Goal: Task Accomplishment & Management: Use online tool/utility

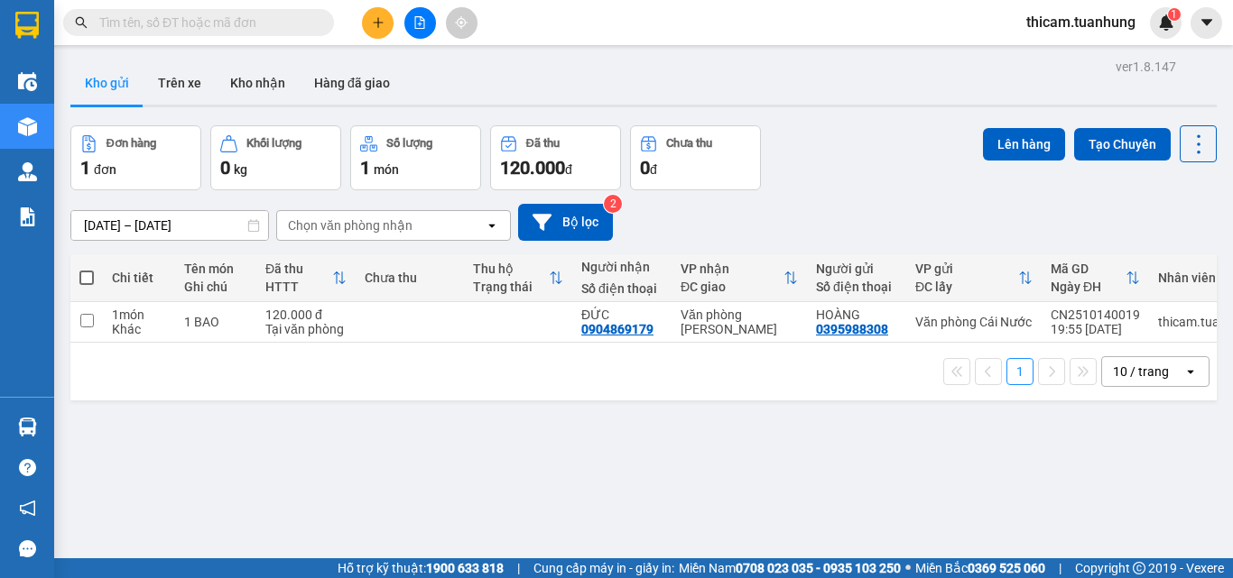
click at [83, 272] on span at bounding box center [86, 278] width 14 height 14
click at [87, 269] on input "checkbox" at bounding box center [87, 269] width 0 height 0
checkbox input "true"
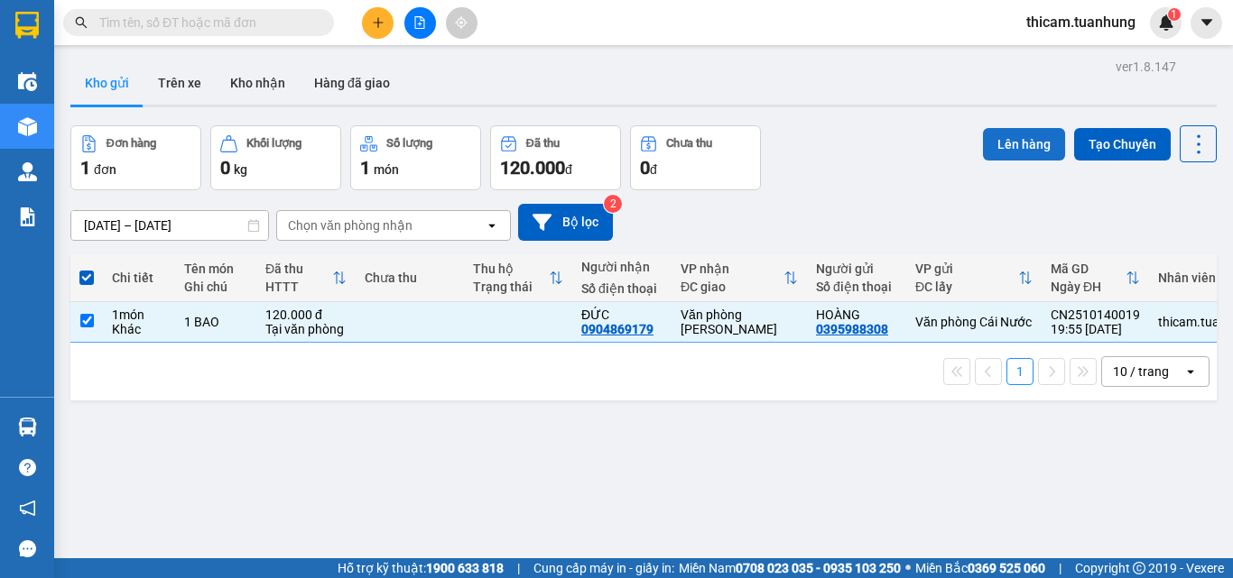
click at [1014, 150] on button "Lên hàng" at bounding box center [1024, 144] width 82 height 32
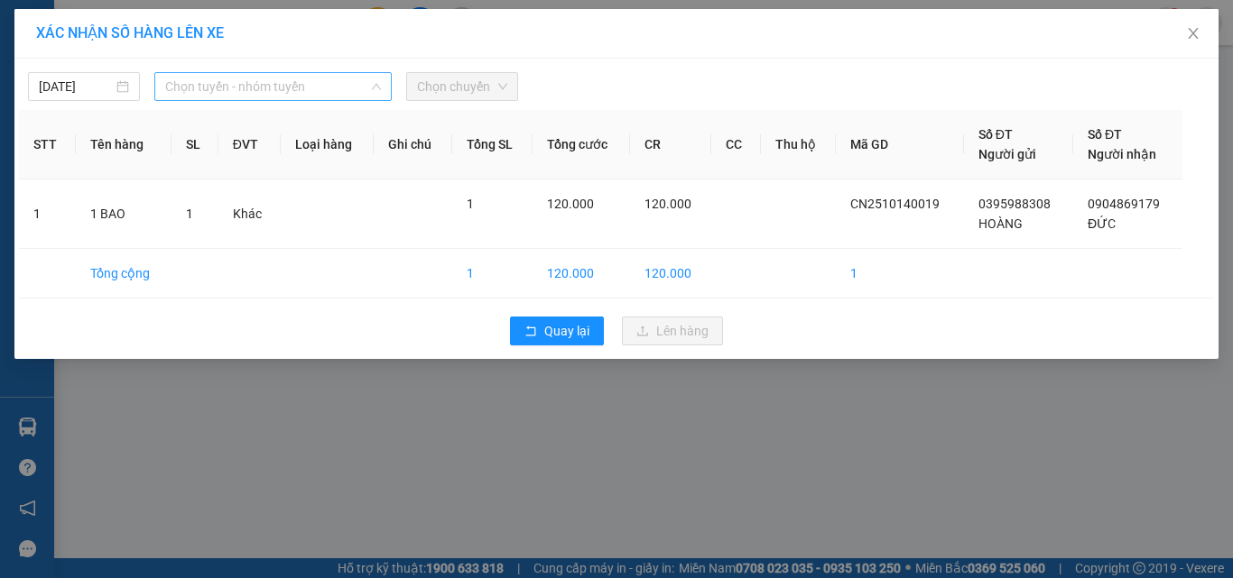
click at [221, 96] on span "Chọn tuyến - nhóm tuyến" at bounding box center [273, 86] width 216 height 27
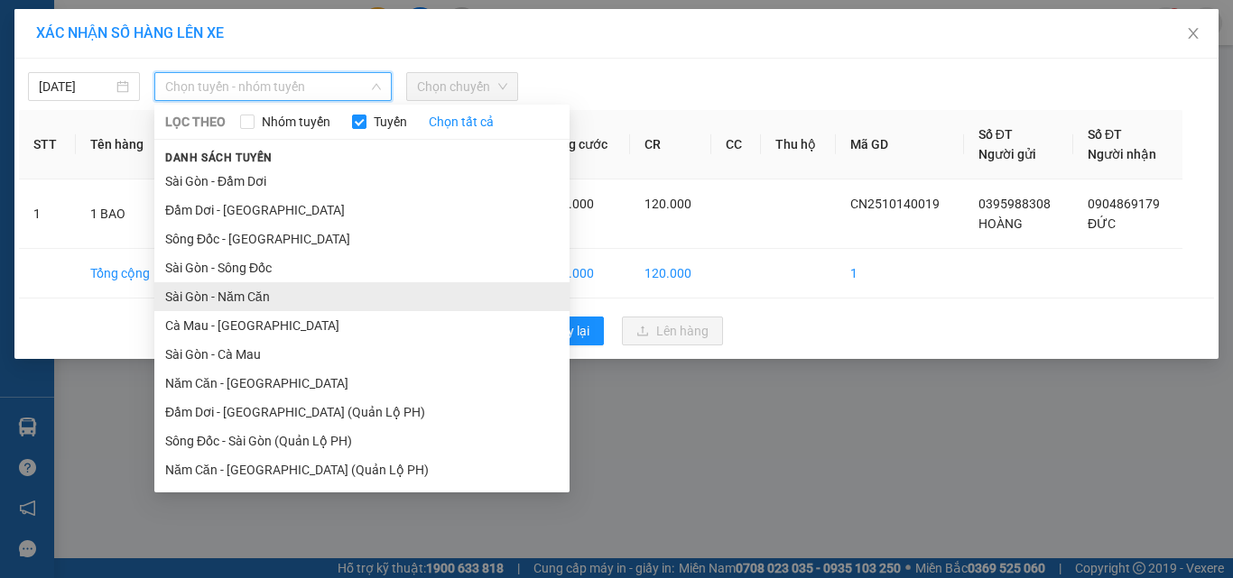
click at [199, 301] on li "Sài Gòn - Năm Căn" at bounding box center [361, 296] width 415 height 29
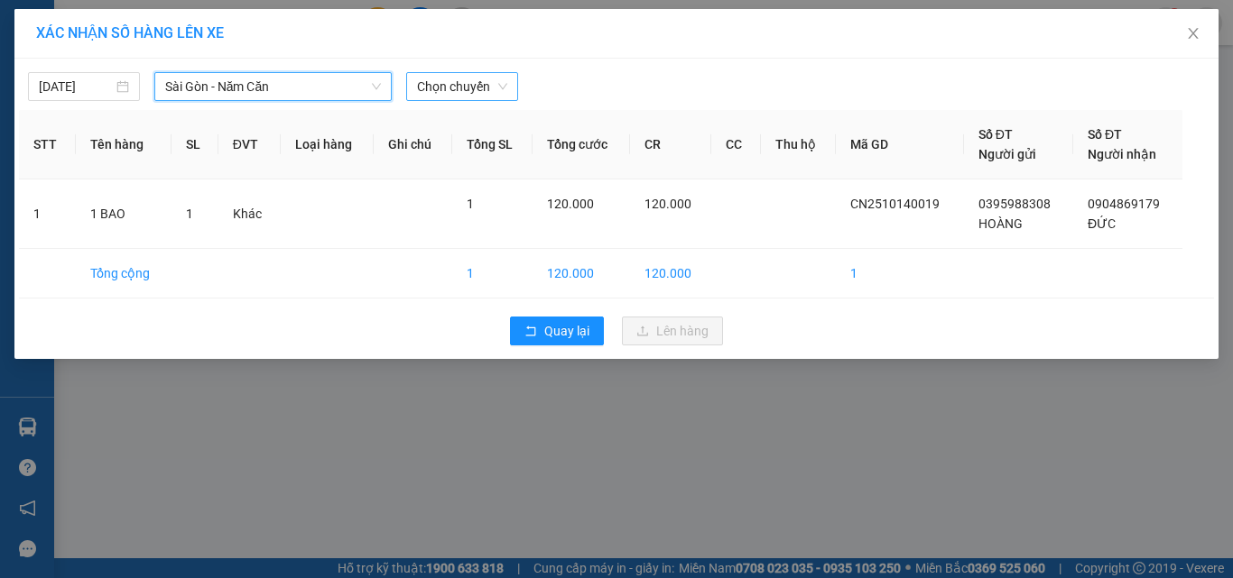
click at [458, 88] on span "Chọn chuyến" at bounding box center [462, 86] width 90 height 27
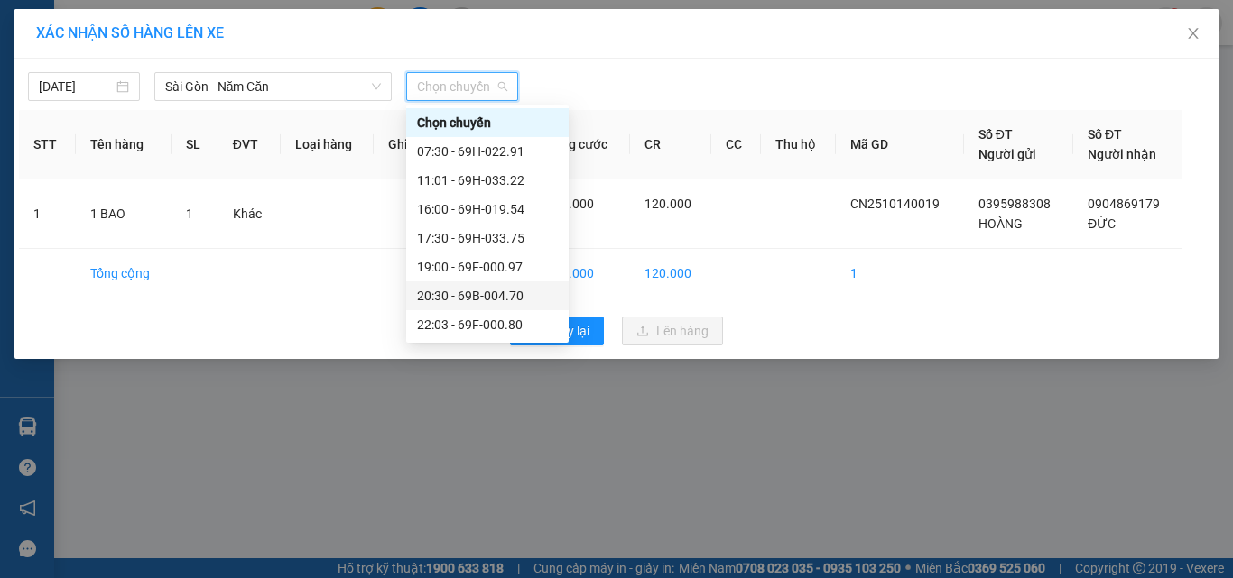
click at [464, 292] on div "20:30 - 69B-004.70" at bounding box center [487, 296] width 141 height 20
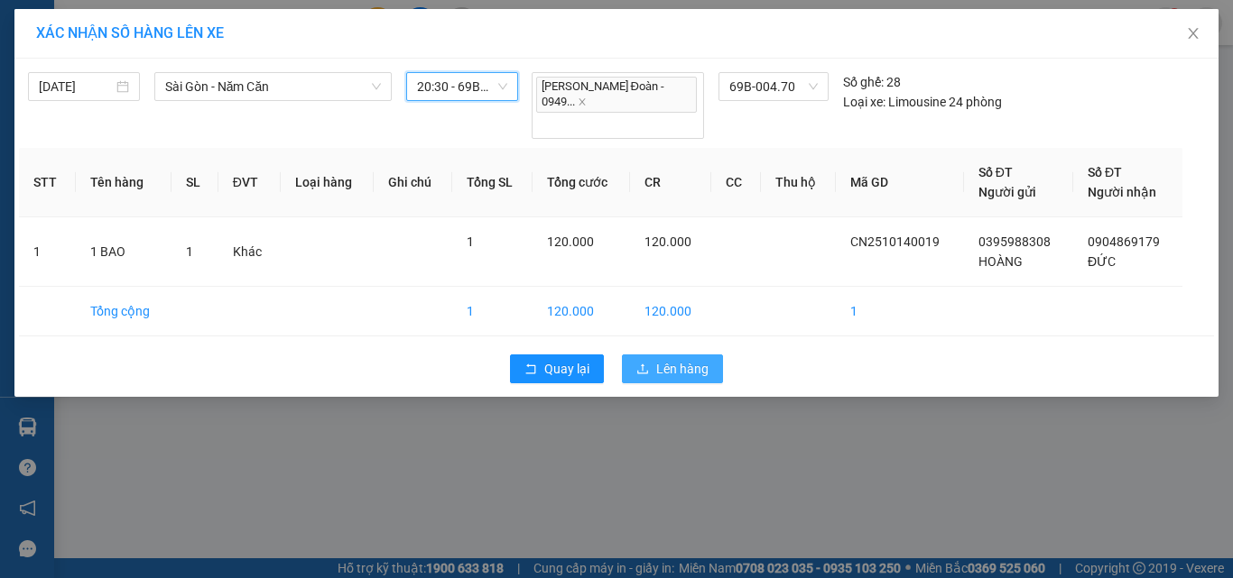
click at [648, 363] on icon "upload" at bounding box center [642, 369] width 13 height 13
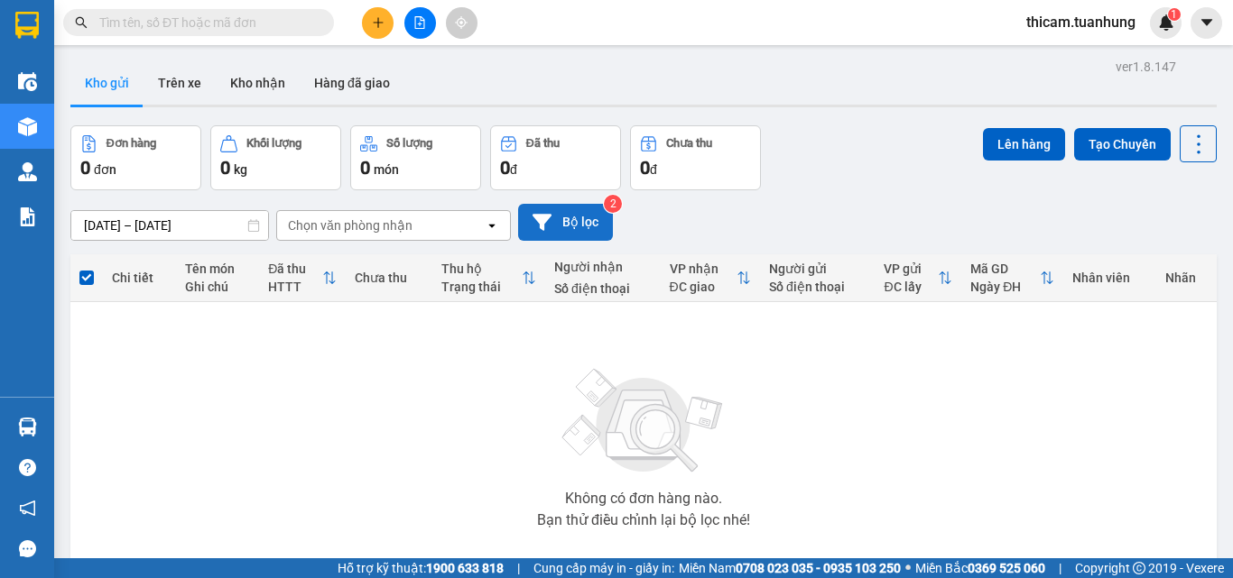
drag, startPoint x: 240, startPoint y: 88, endPoint x: 559, endPoint y: 230, distance: 349.0
click at [241, 88] on button "Kho nhận" at bounding box center [258, 82] width 84 height 43
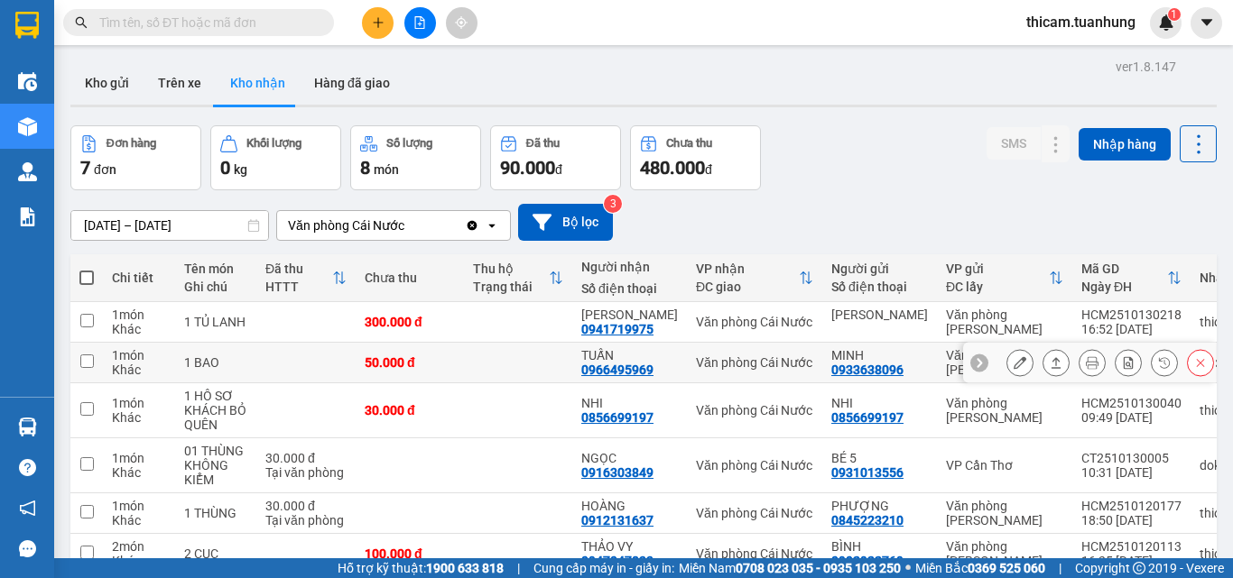
scroll to position [90, 0]
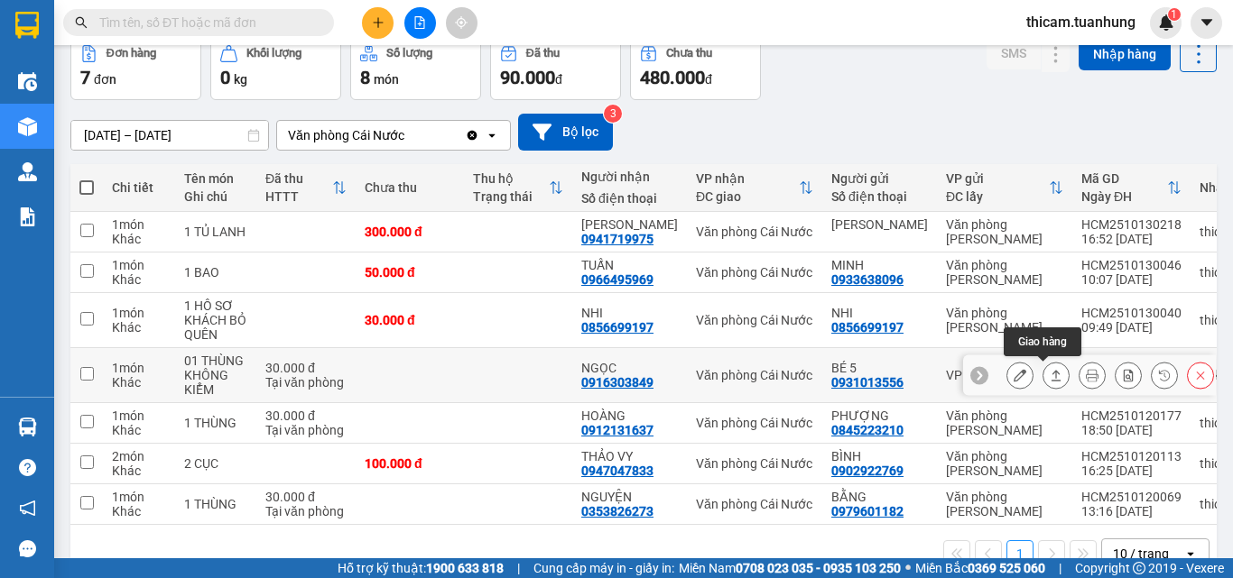
click at [1050, 374] on icon at bounding box center [1056, 375] width 13 height 13
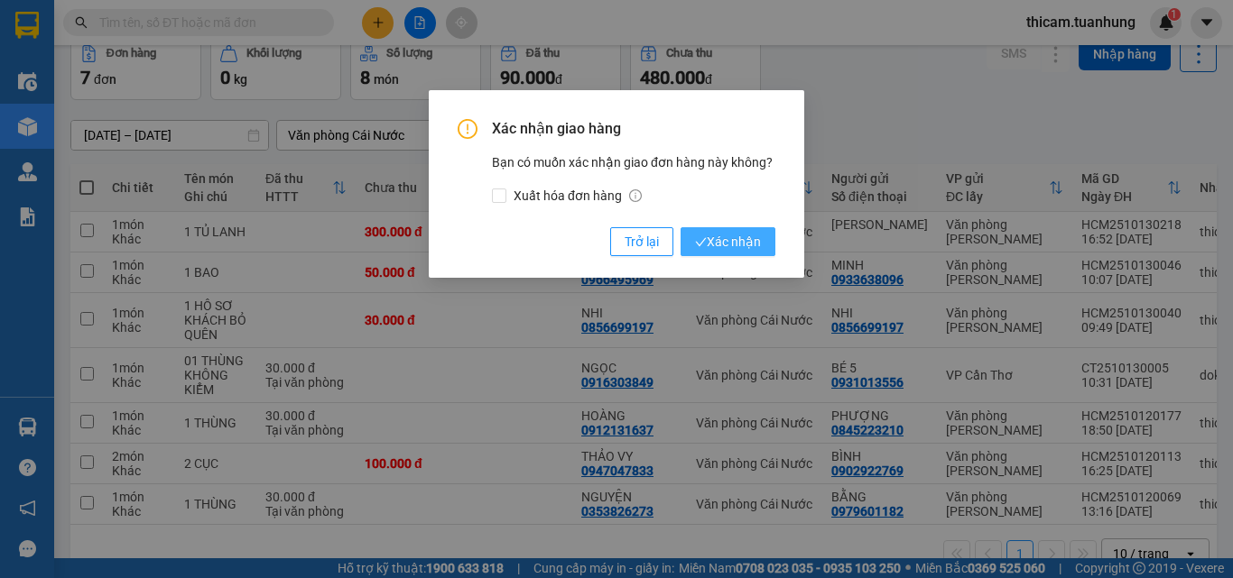
click at [722, 240] on span "Xác nhận" at bounding box center [728, 242] width 66 height 20
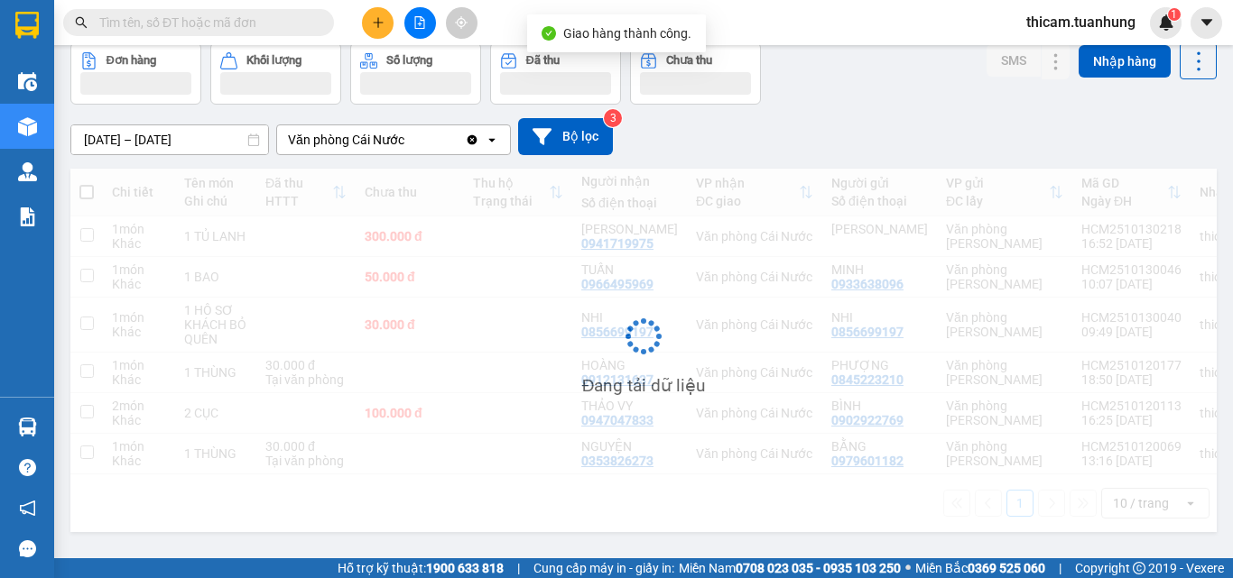
scroll to position [83, 0]
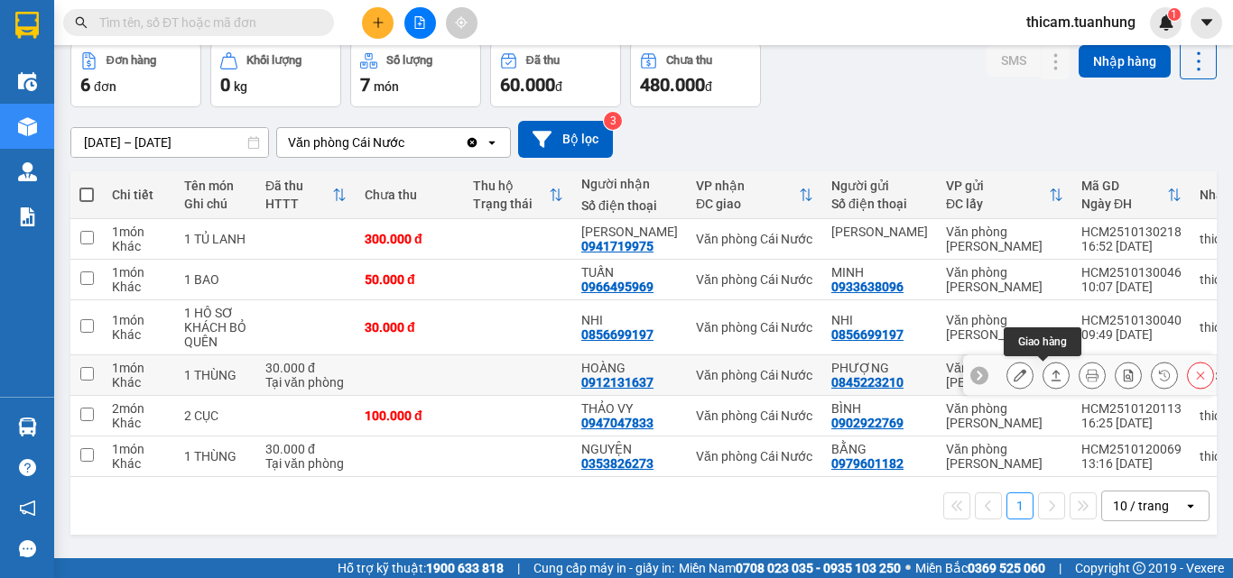
click at [1050, 375] on icon at bounding box center [1056, 375] width 13 height 13
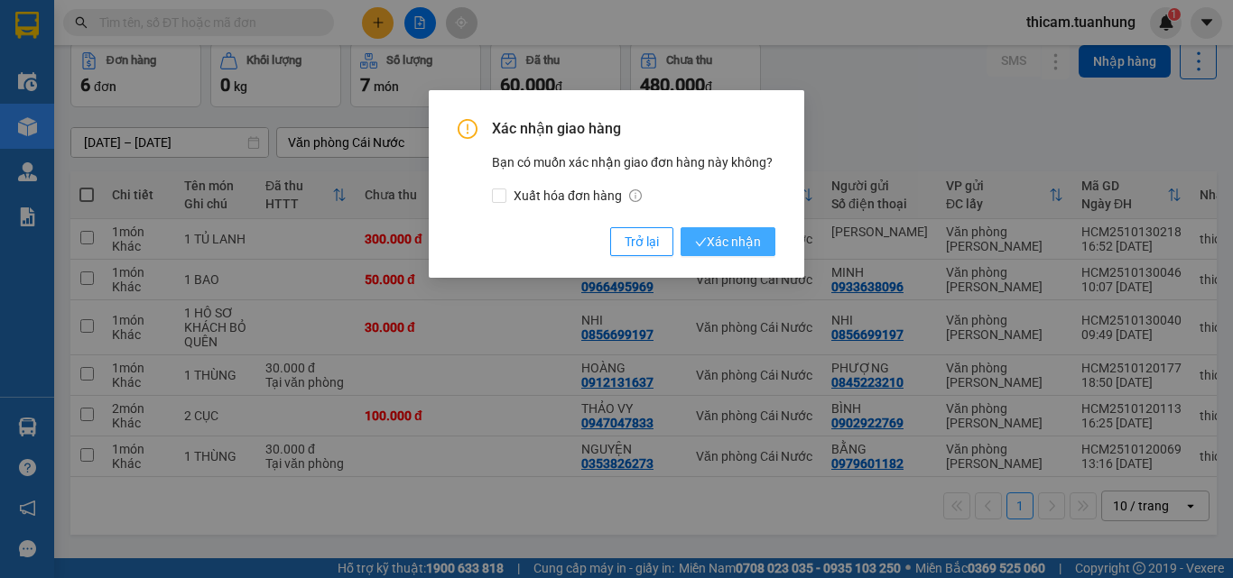
click at [739, 242] on span "Xác nhận" at bounding box center [728, 242] width 66 height 20
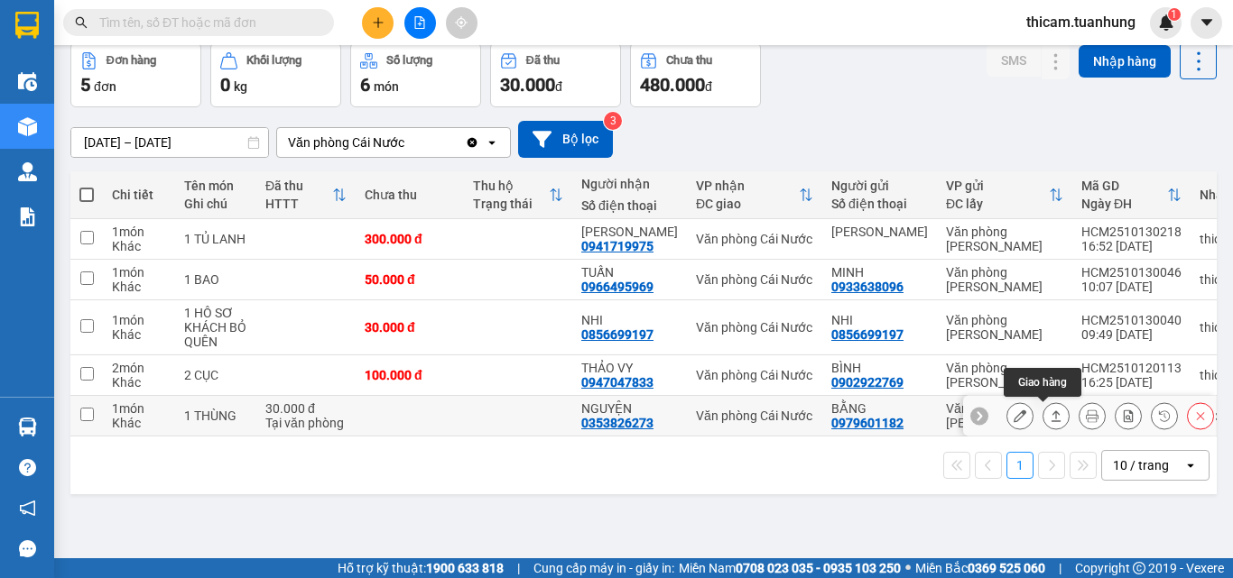
click at [1050, 413] on icon at bounding box center [1056, 416] width 13 height 13
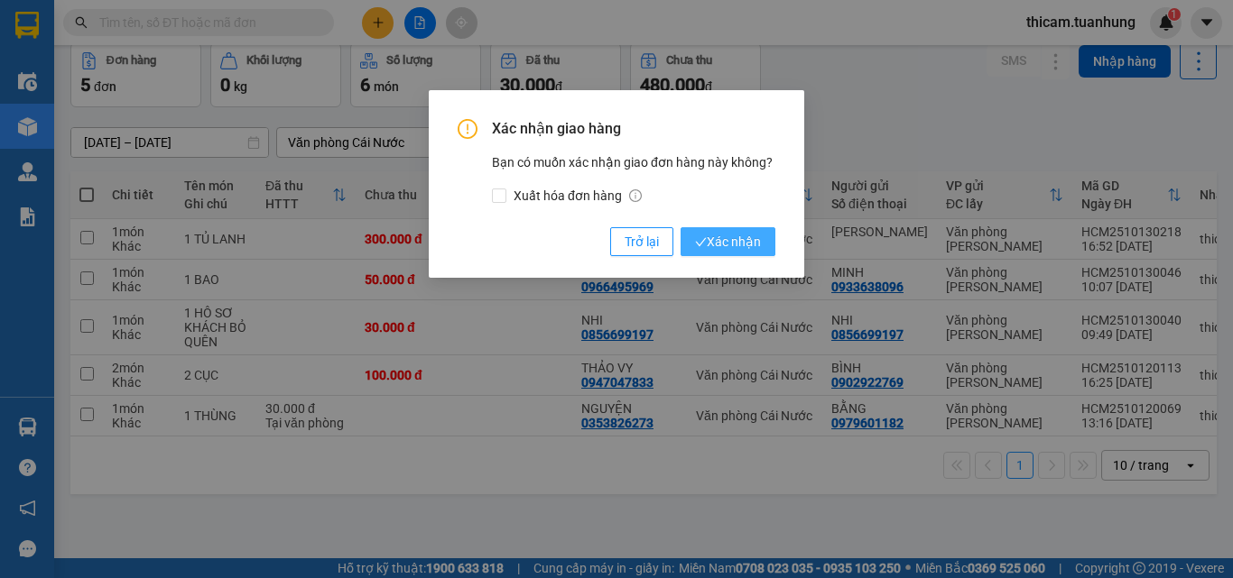
click at [748, 250] on span "Xác nhận" at bounding box center [728, 242] width 66 height 20
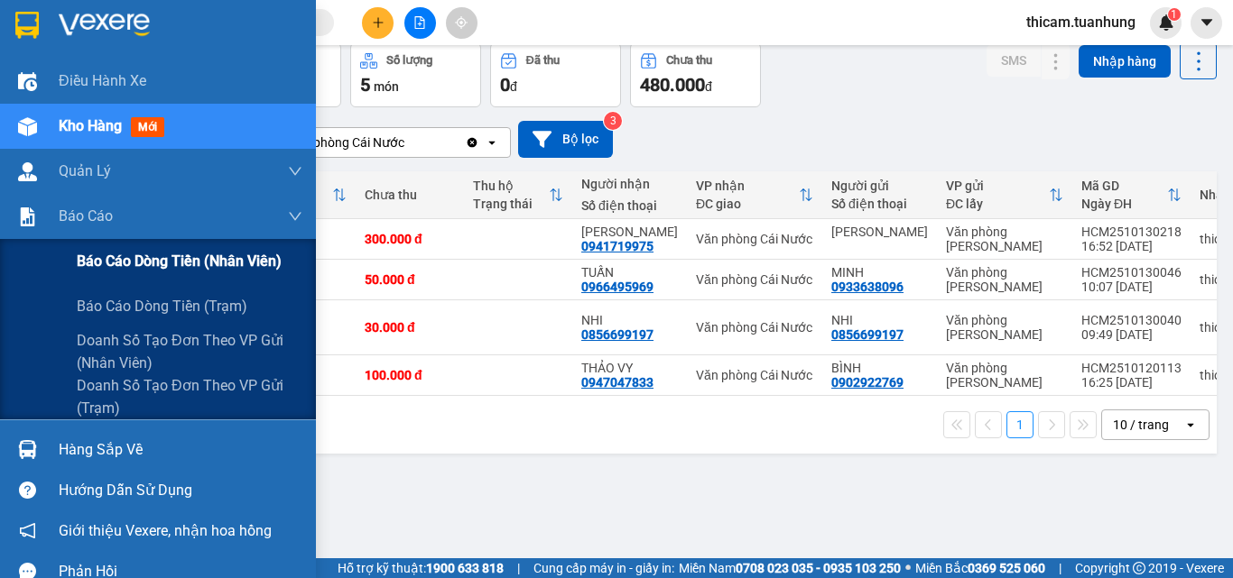
drag, startPoint x: 115, startPoint y: 258, endPoint x: 137, endPoint y: 253, distance: 23.2
click at [116, 258] on span "Báo cáo dòng tiền (nhân viên)" at bounding box center [179, 261] width 205 height 23
